Goal: Task Accomplishment & Management: Manage account settings

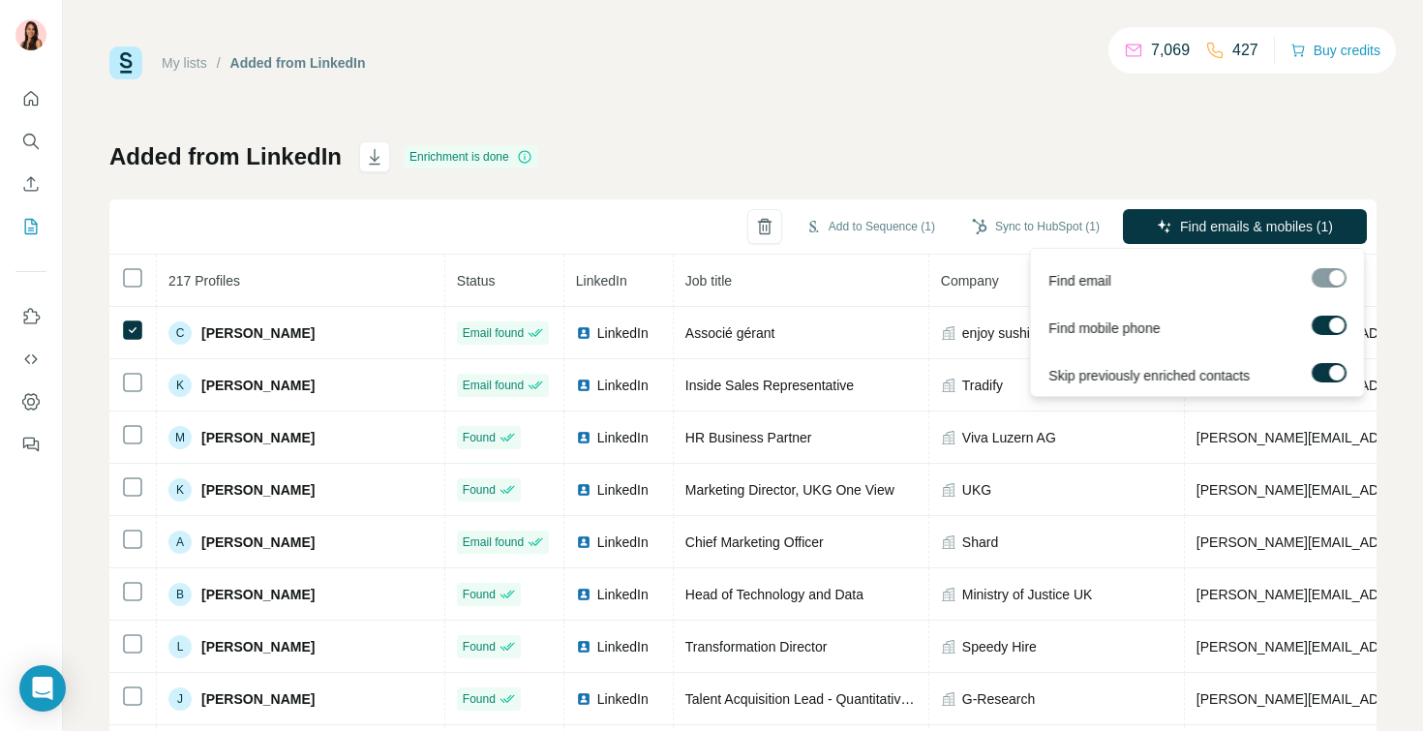
click at [1334, 379] on label at bounding box center [1328, 372] width 35 height 19
